Goal: Task Accomplishment & Management: Complete application form

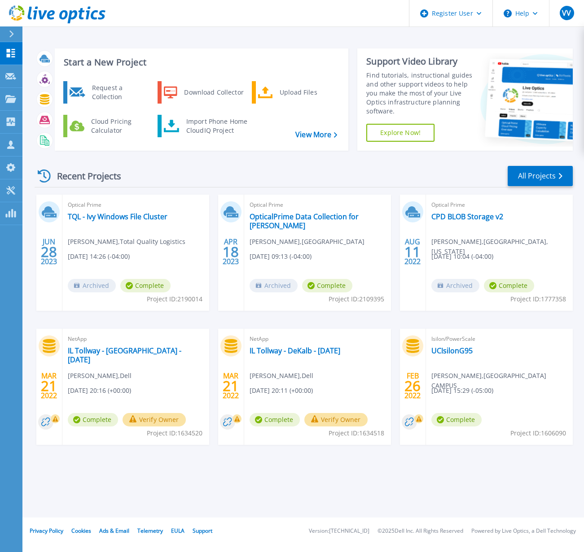
click at [12, 36] on icon at bounding box center [11, 34] width 5 height 7
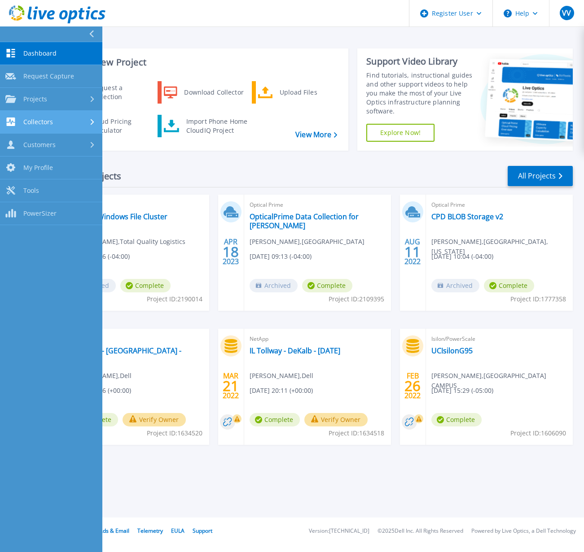
click at [47, 119] on span "Collectors" at bounding box center [38, 122] width 30 height 8
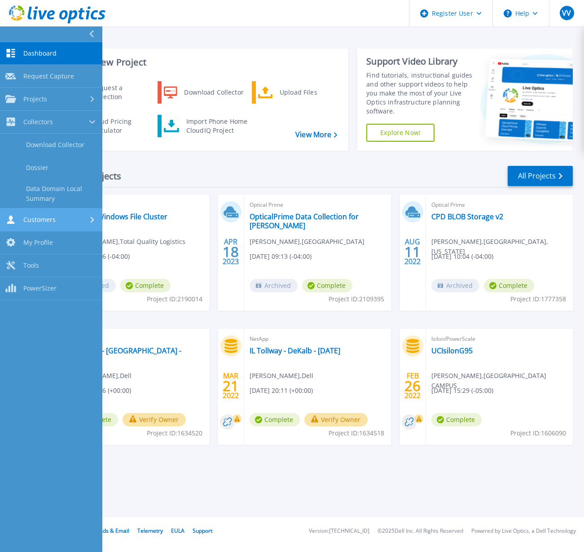
click at [58, 215] on link "Customers Customers" at bounding box center [51, 220] width 102 height 23
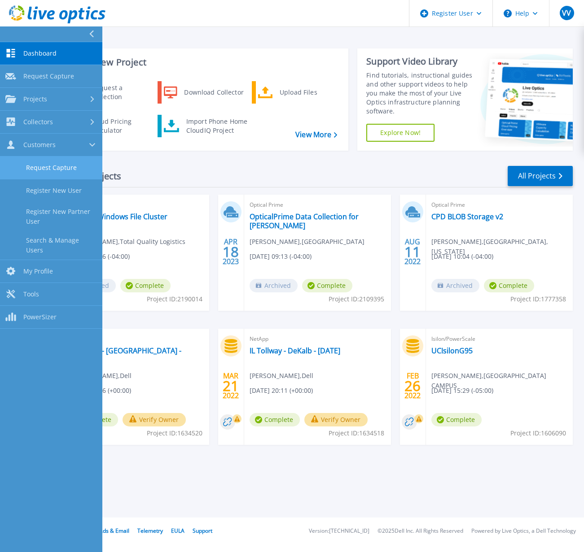
click at [70, 166] on link "Request Capture" at bounding box center [51, 168] width 102 height 23
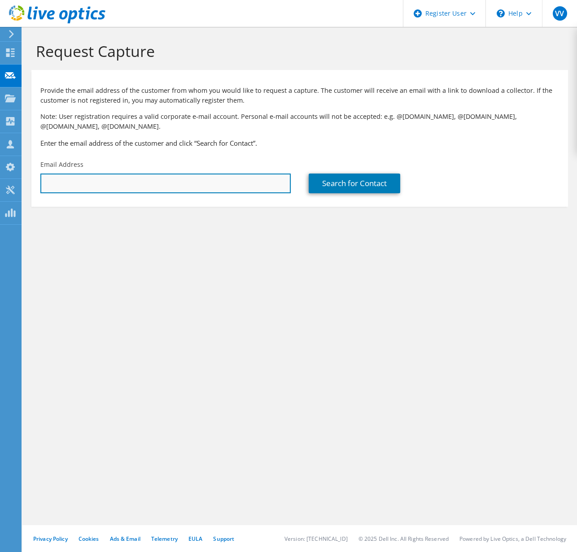
click at [210, 186] on input "text" at bounding box center [165, 184] width 250 height 20
type input "r"
click at [98, 178] on input "text" at bounding box center [165, 184] width 250 height 20
paste input "[EMAIL_ADDRESS][DOMAIN_NAME]"
type input "[EMAIL_ADDRESS][DOMAIN_NAME]"
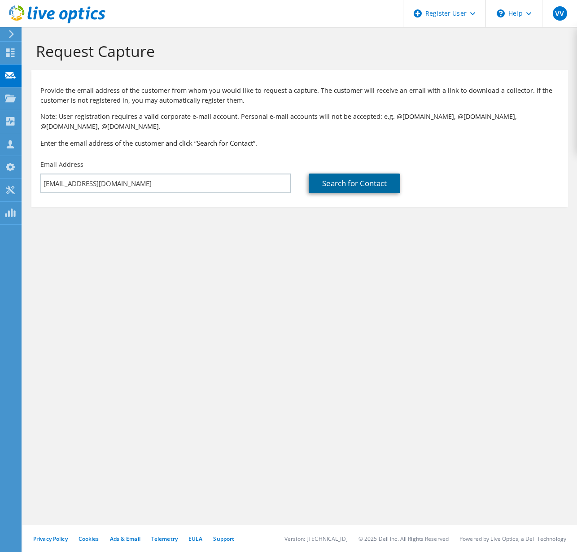
click at [367, 182] on link "Search for Contact" at bounding box center [355, 184] width 92 height 20
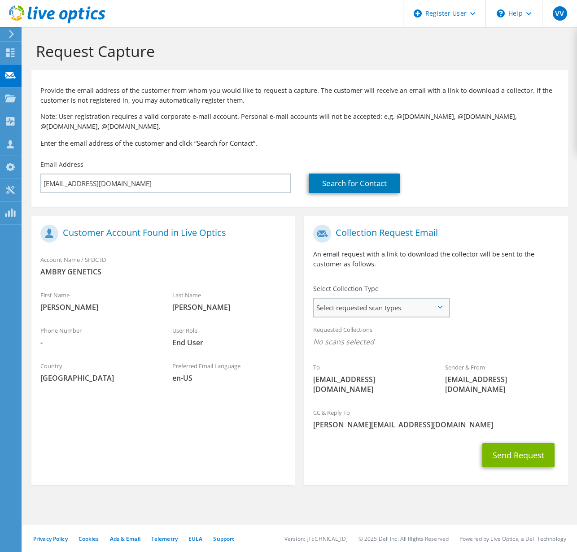
click at [400, 312] on span "Select requested scan types" at bounding box center [381, 308] width 135 height 18
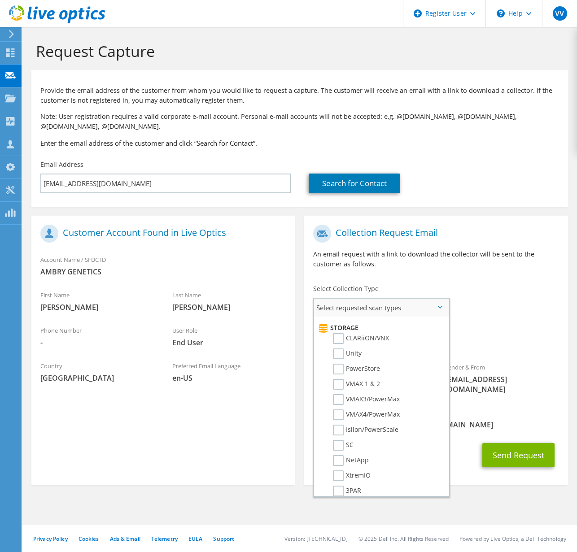
scroll to position [165, 0]
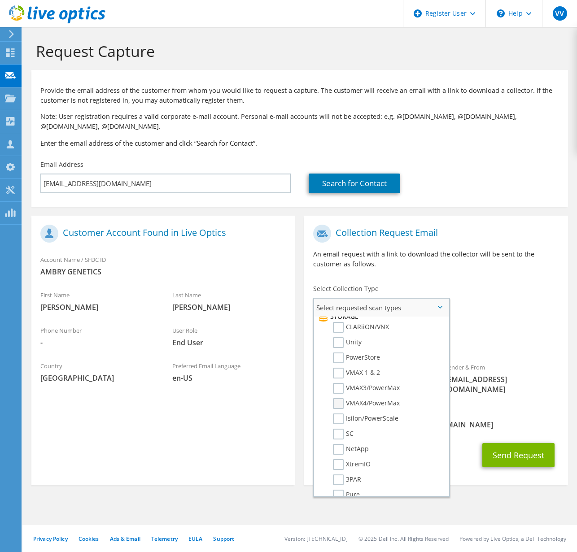
click at [341, 404] on label "VMAX4/PowerMax" at bounding box center [366, 404] width 67 height 11
click at [0, 0] on input "VMAX4/PowerMax" at bounding box center [0, 0] width 0 height 0
click at [336, 388] on label "VMAX3/PowerMax" at bounding box center [366, 388] width 67 height 11
click at [0, 0] on input "VMAX3/PowerMax" at bounding box center [0, 0] width 0 height 0
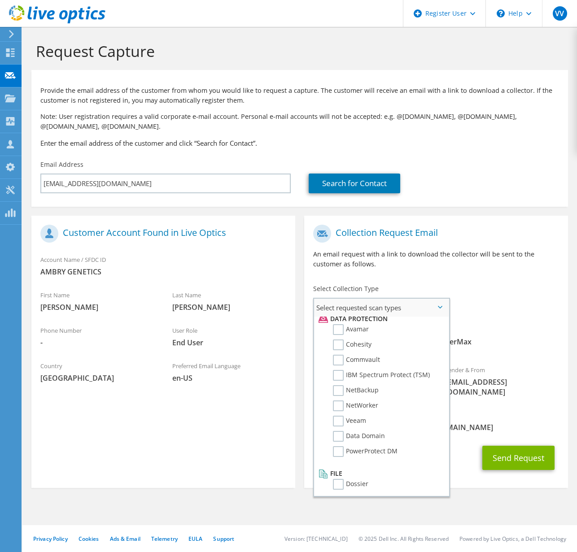
scroll to position [396, 0]
click at [394, 478] on li "Dossier" at bounding box center [380, 484] width 128 height 15
click at [306, 490] on section "Request Capture Provide the email address of the customer from whom you would l…" at bounding box center [299, 280] width 555 height 506
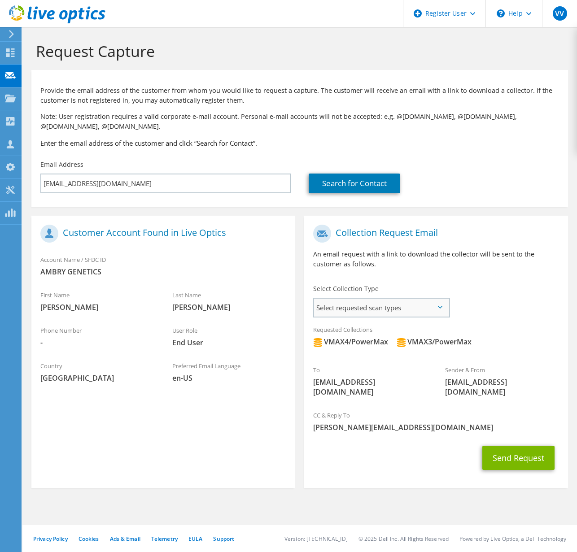
click at [441, 302] on span "Select requested scan types" at bounding box center [381, 308] width 135 height 18
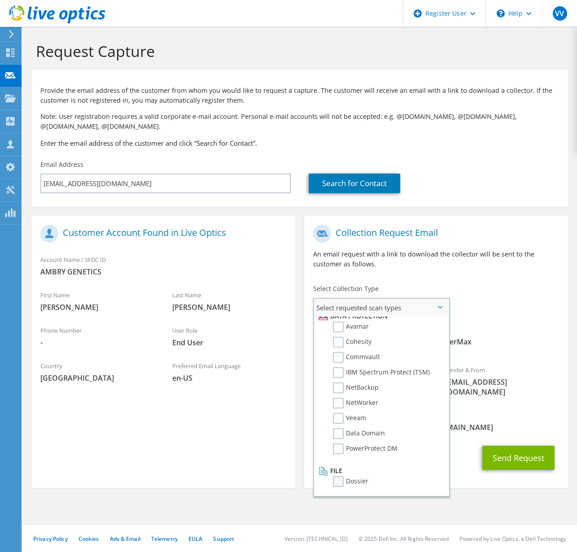
click at [344, 485] on label "Dossier" at bounding box center [350, 482] width 35 height 11
click at [0, 0] on input "Dossier" at bounding box center [0, 0] width 0 height 0
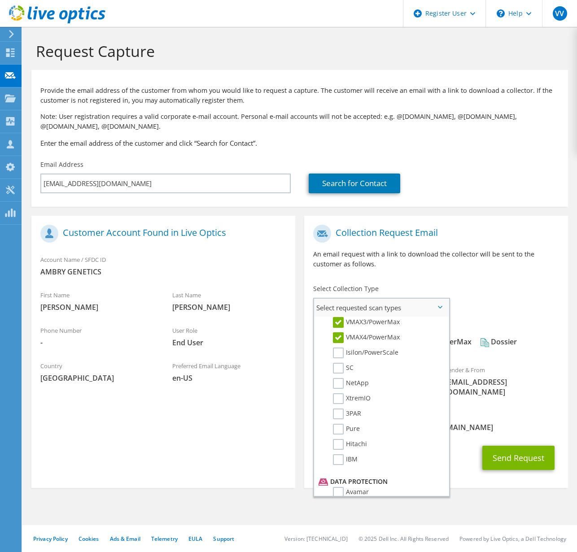
scroll to position [215, 0]
click at [376, 372] on label "Isilon/PowerScale" at bounding box center [366, 369] width 66 height 11
click at [0, 0] on input "Isilon/PowerScale" at bounding box center [0, 0] width 0 height 0
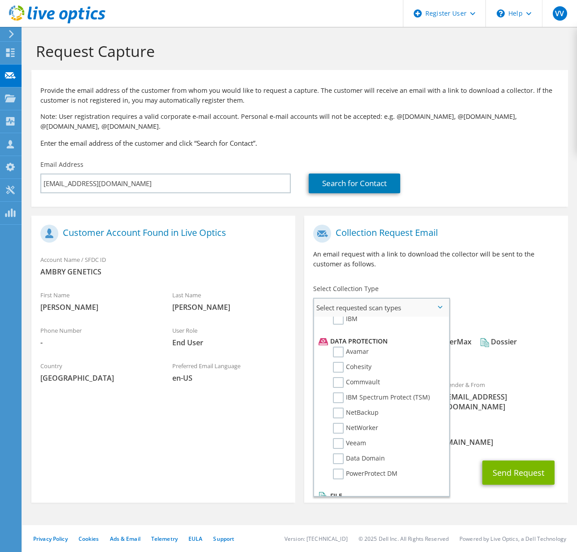
scroll to position [396, 0]
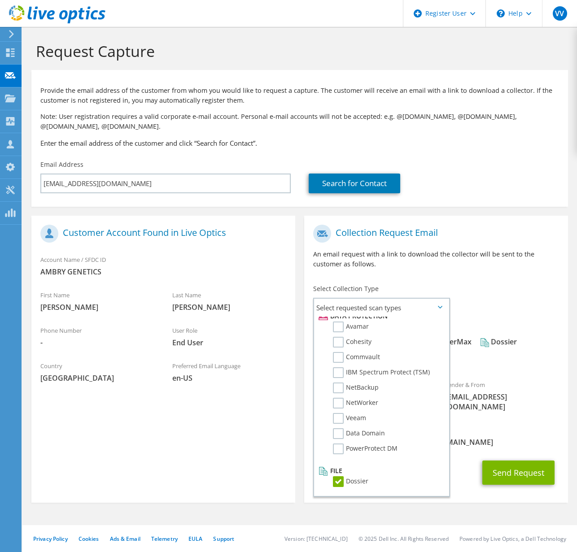
click at [493, 438] on span "[PERSON_NAME][EMAIL_ADDRESS][DOMAIN_NAME]" at bounding box center [436, 443] width 246 height 10
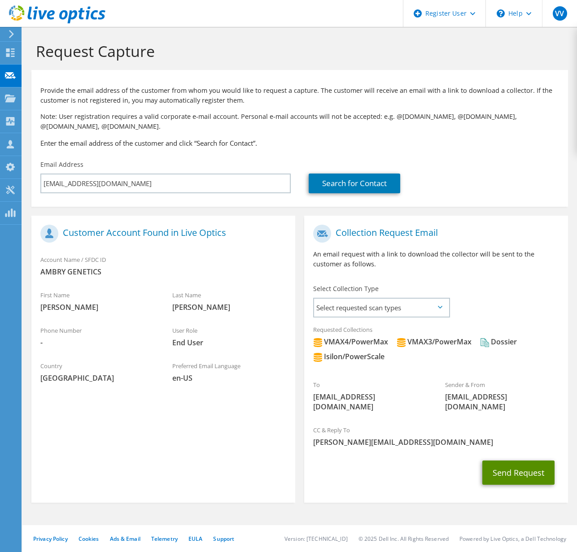
click at [518, 463] on button "Send Request" at bounding box center [518, 473] width 72 height 24
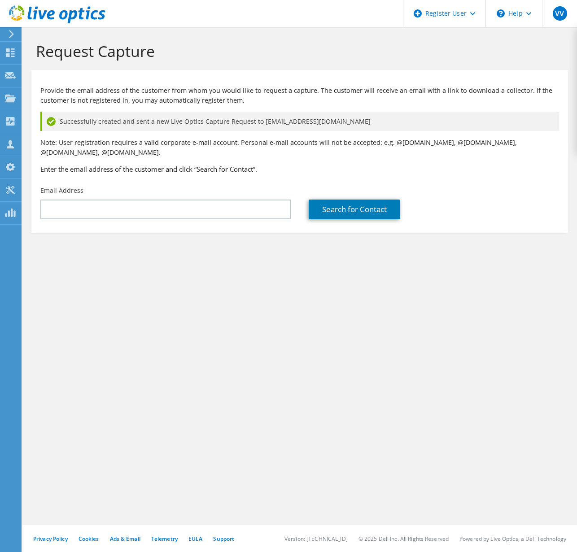
click at [328, 320] on div "Request Capture Provide the email address of the customer from whom you would l…" at bounding box center [299, 290] width 555 height 526
drag, startPoint x: 102, startPoint y: 298, endPoint x: 289, endPoint y: 141, distance: 244.7
click at [103, 297] on div "Request Capture Provide the email address of the customer from whom you would l…" at bounding box center [299, 290] width 555 height 526
